Goal: Task Accomplishment & Management: Manage account settings

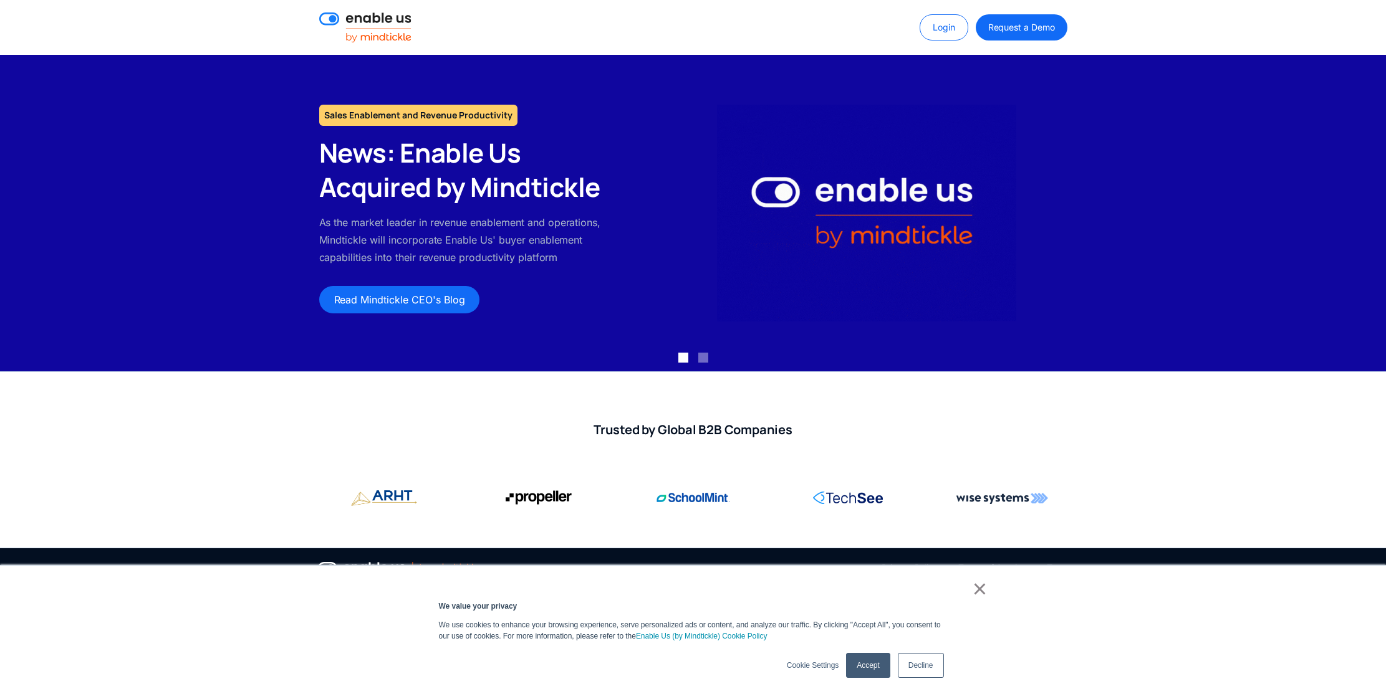
click at [958, 19] on link "Login" at bounding box center [943, 27] width 49 height 26
click at [956, 17] on link "Login" at bounding box center [943, 27] width 49 height 26
click at [935, 31] on link "Login" at bounding box center [943, 27] width 49 height 26
click at [924, 29] on link "Login" at bounding box center [943, 27] width 49 height 26
